Goal: Download file/media

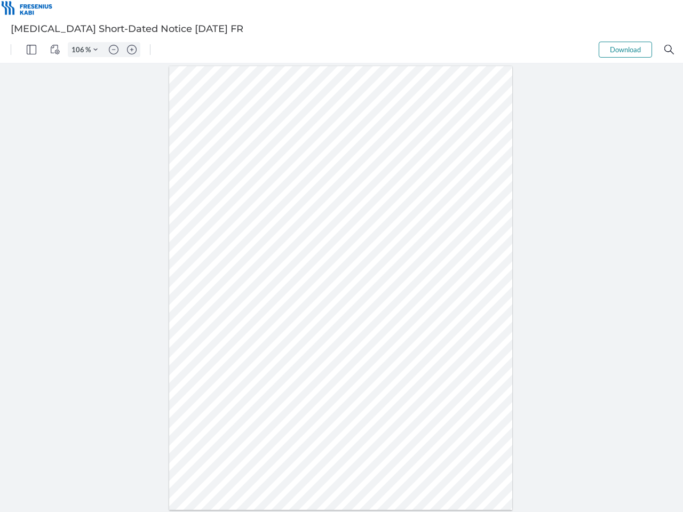
click at [31, 50] on img "Panel" at bounding box center [32, 50] width 10 height 10
click at [55, 50] on img "View Controls" at bounding box center [55, 50] width 10 height 10
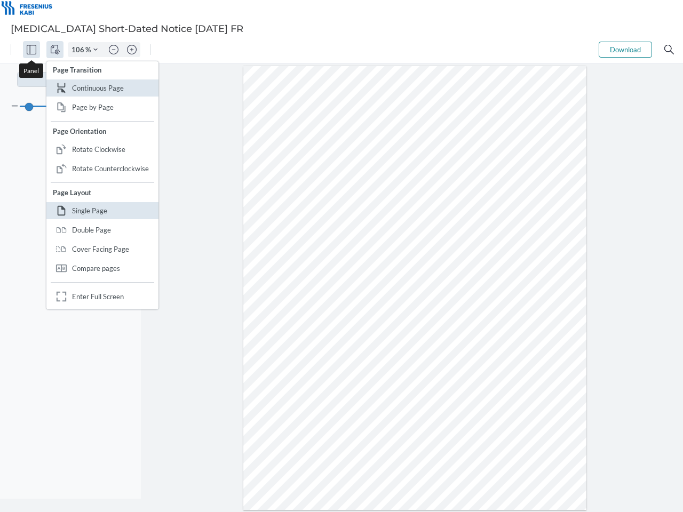
click at [79, 50] on input "106" at bounding box center [76, 50] width 17 height 10
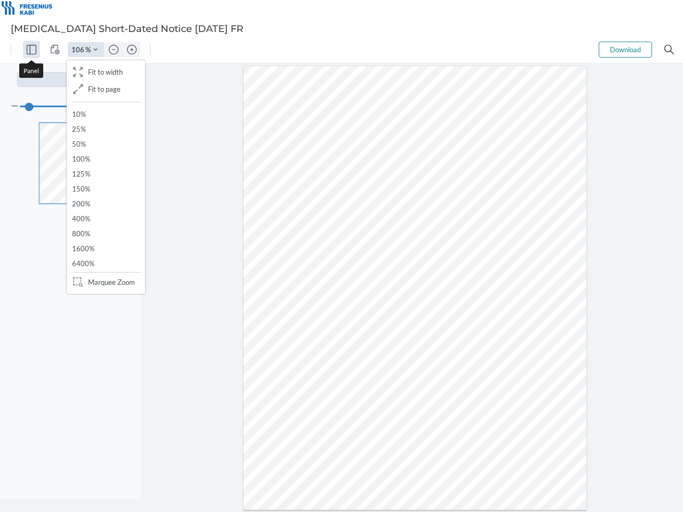
click at [95, 50] on img "Zoom Controls" at bounding box center [95, 49] width 4 height 4
click at [114, 50] on img "Zoom out" at bounding box center [114, 50] width 10 height 10
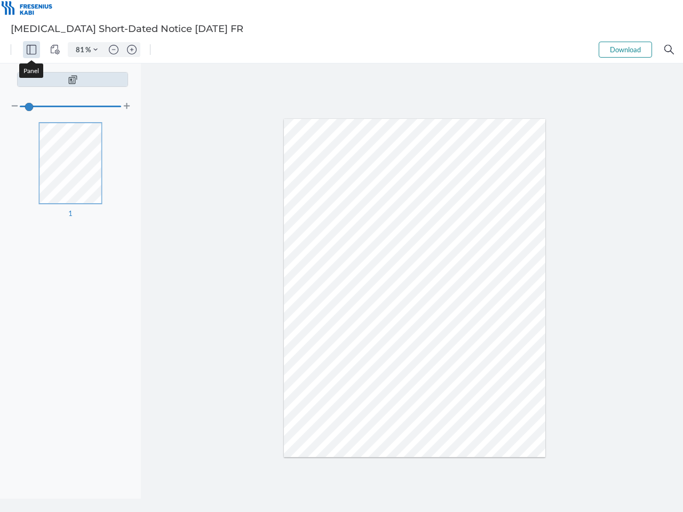
click at [132, 50] on img "Zoom in" at bounding box center [132, 50] width 10 height 10
type input "106"
click at [625, 50] on button "Download" at bounding box center [624, 50] width 53 height 16
click at [669, 50] on img "Search" at bounding box center [669, 50] width 10 height 10
